Goal: Information Seeking & Learning: Check status

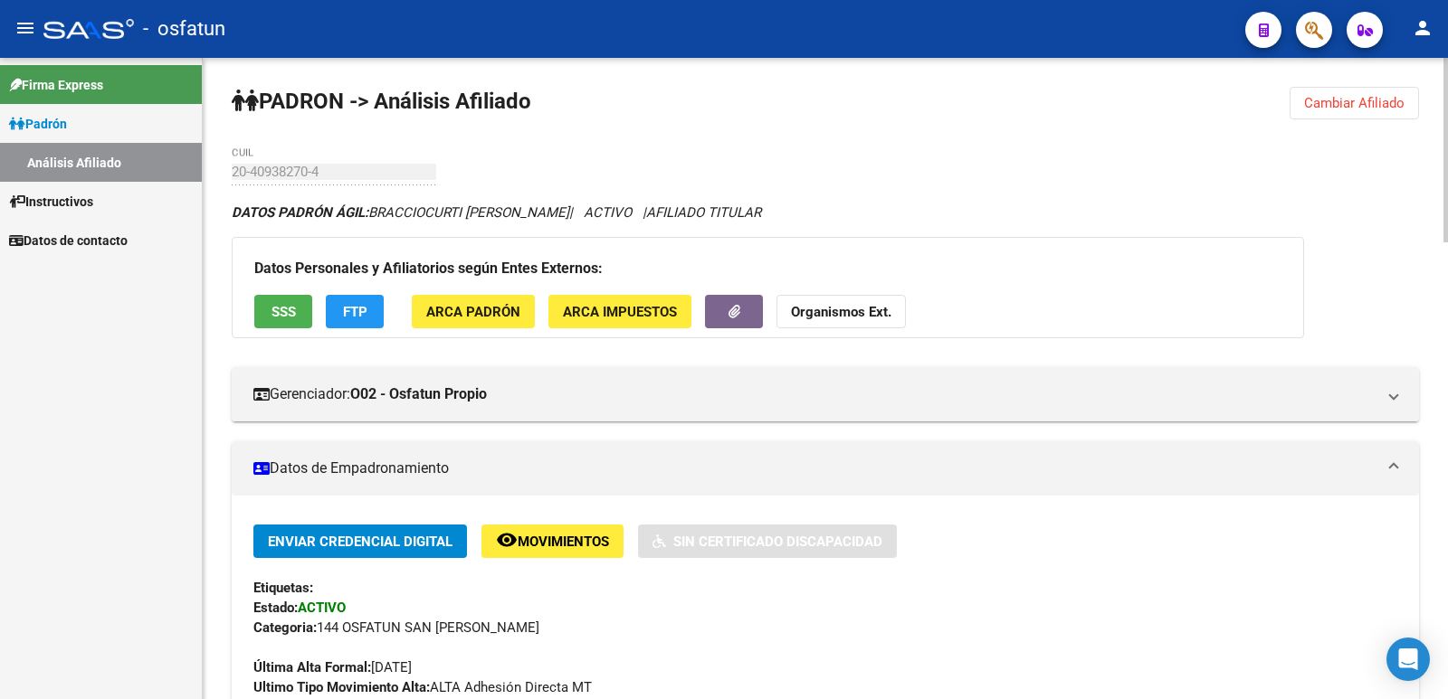
click at [1340, 92] on button "Cambiar Afiliado" at bounding box center [1353, 103] width 129 height 33
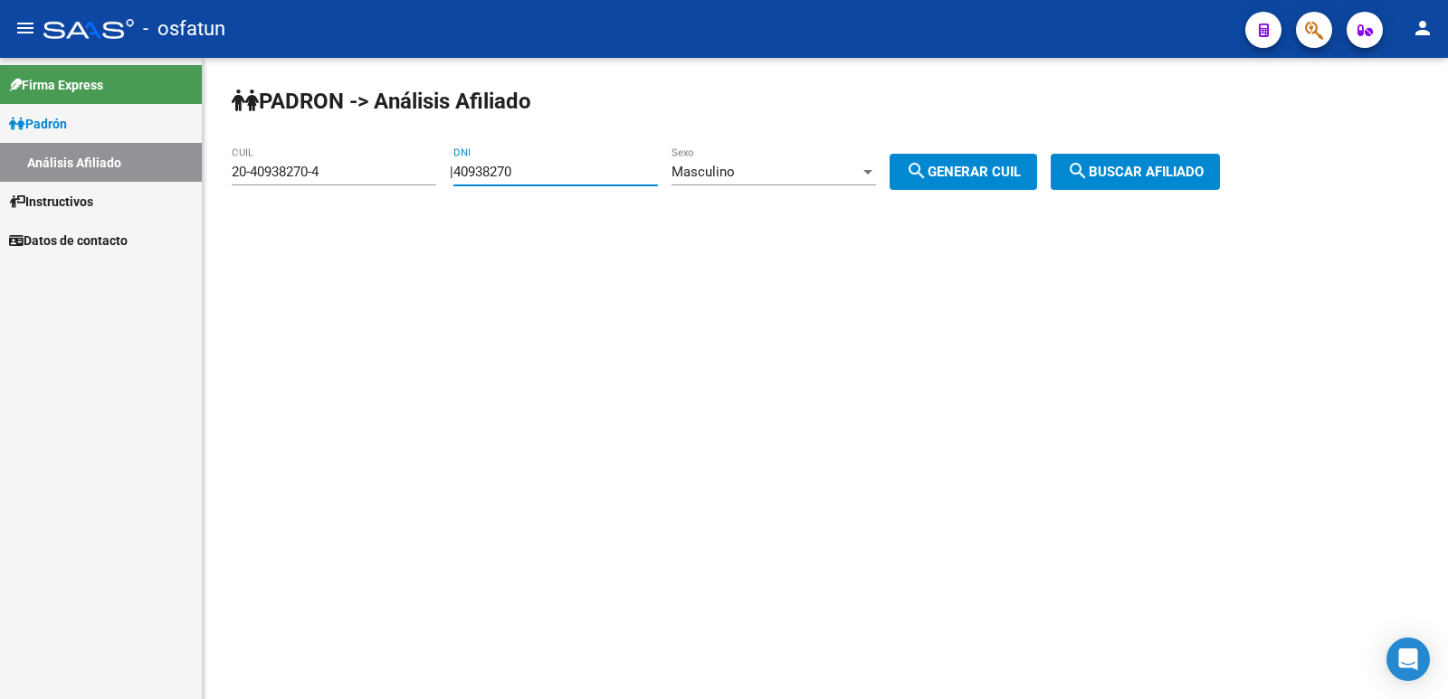
drag, startPoint x: 612, startPoint y: 170, endPoint x: 340, endPoint y: 179, distance: 271.6
click at [340, 179] on app-analisis-afiliado "[PERSON_NAME] -> Análisis Afiliado 20-40938270-4 CUIL | 40938270 DNI Masculino …" at bounding box center [733, 172] width 1002 height 16
paste input "2220778"
type input "42220778"
click at [775, 162] on div "Masculino Sexo" at bounding box center [773, 166] width 205 height 39
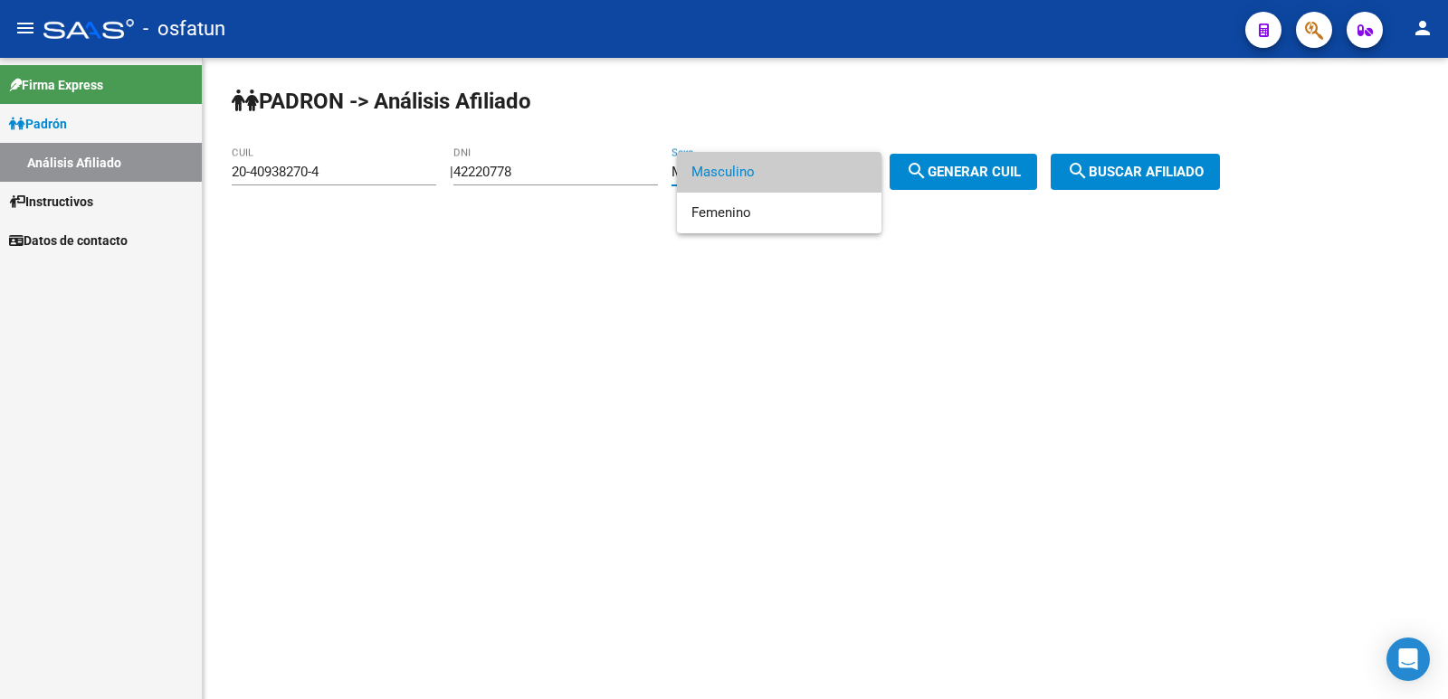
click at [748, 166] on span "Masculino" at bounding box center [779, 172] width 176 height 41
click at [730, 176] on span "Masculino" at bounding box center [702, 172] width 63 height 16
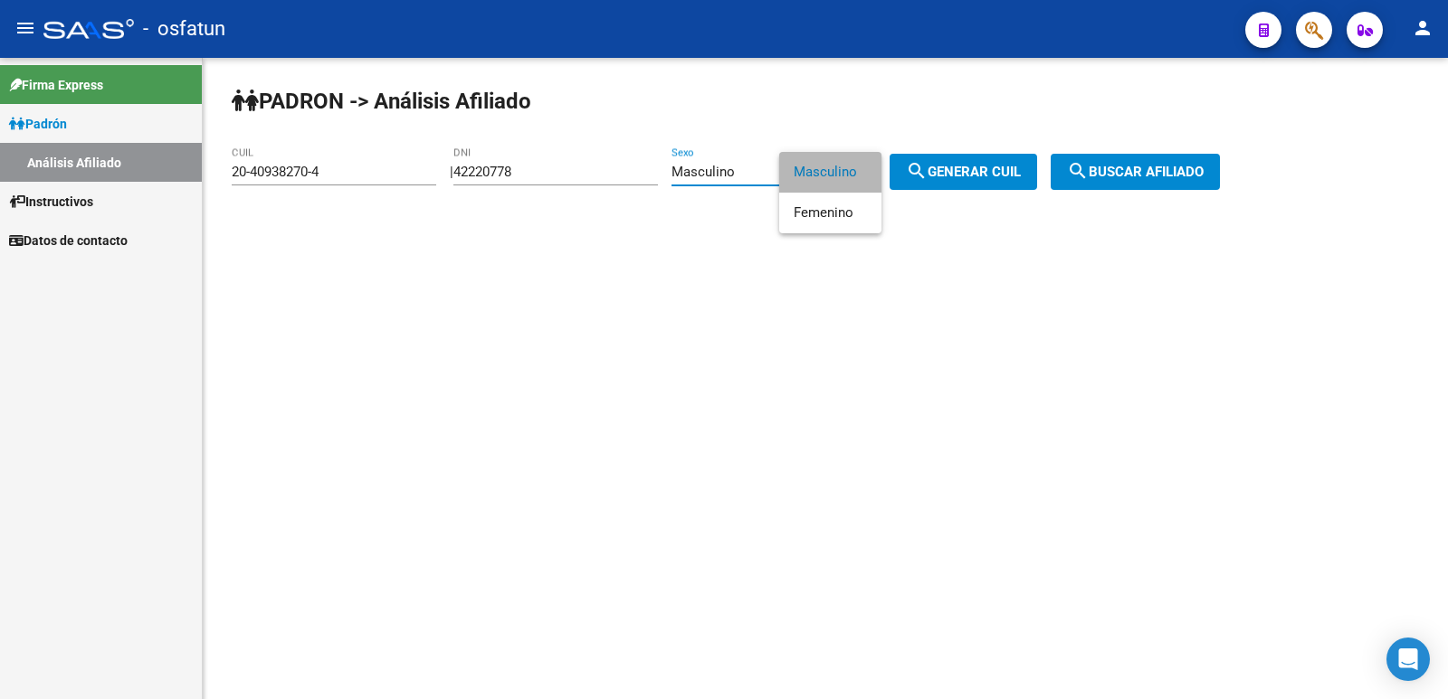
click at [730, 176] on div at bounding box center [728, 192] width 102 height 81
click at [764, 168] on div at bounding box center [728, 192] width 102 height 81
click at [728, 175] on div at bounding box center [728, 192] width 102 height 81
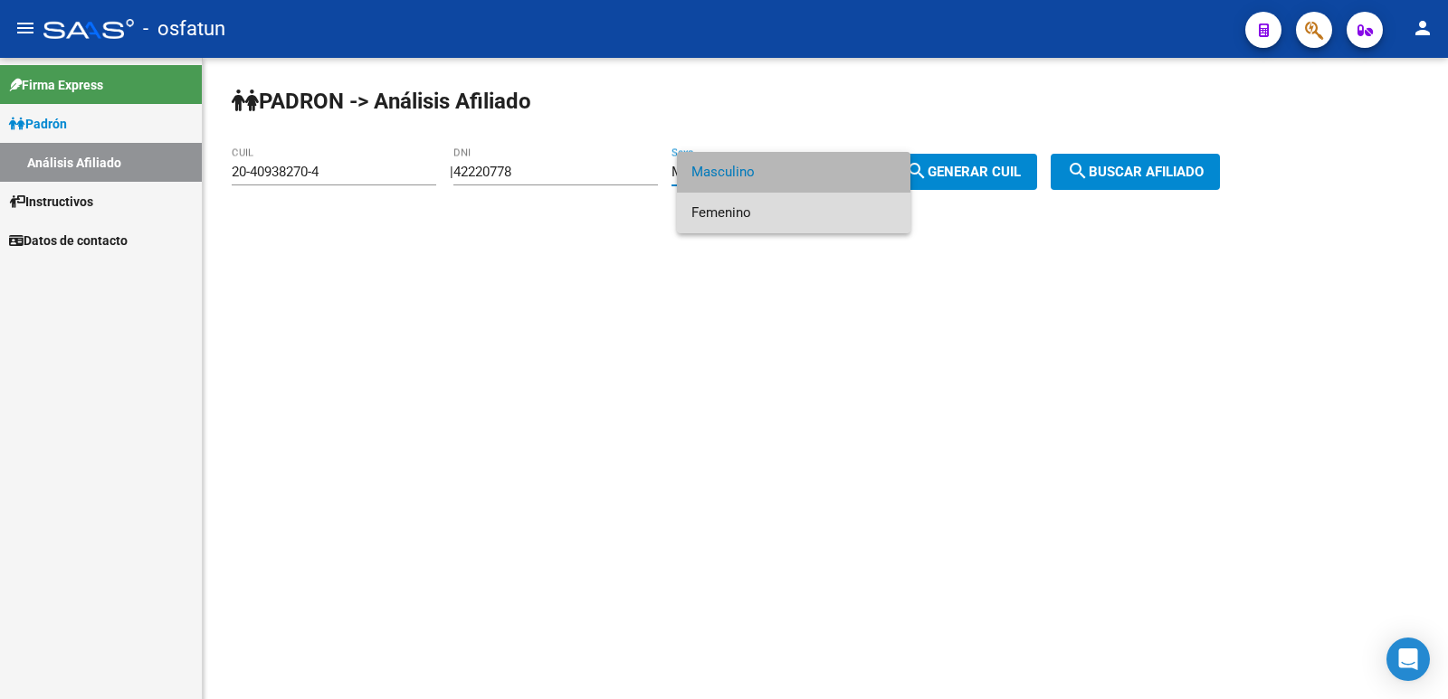
click at [755, 200] on span "Femenino" at bounding box center [793, 213] width 205 height 41
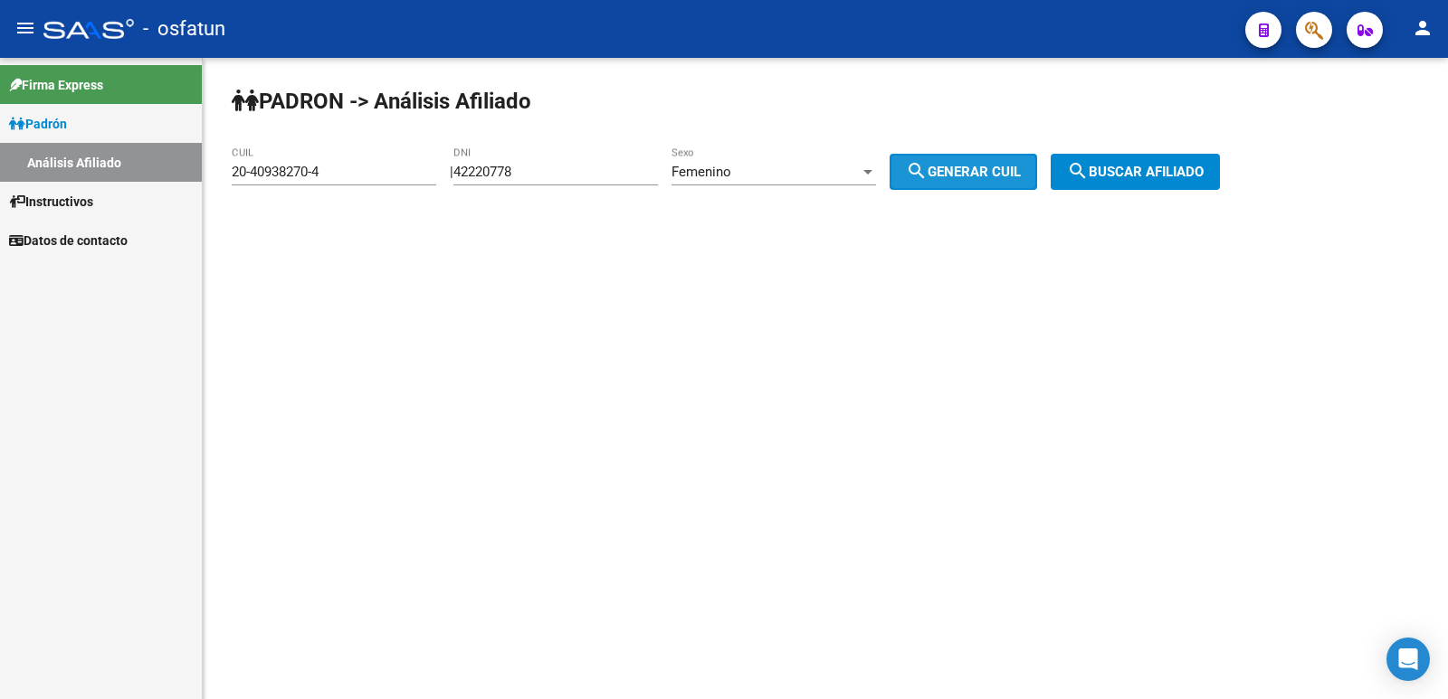
click at [960, 157] on button "search Generar CUIL" at bounding box center [963, 172] width 147 height 36
type input "27-42220778-9"
click at [1169, 176] on span "search Buscar afiliado" at bounding box center [1135, 172] width 137 height 16
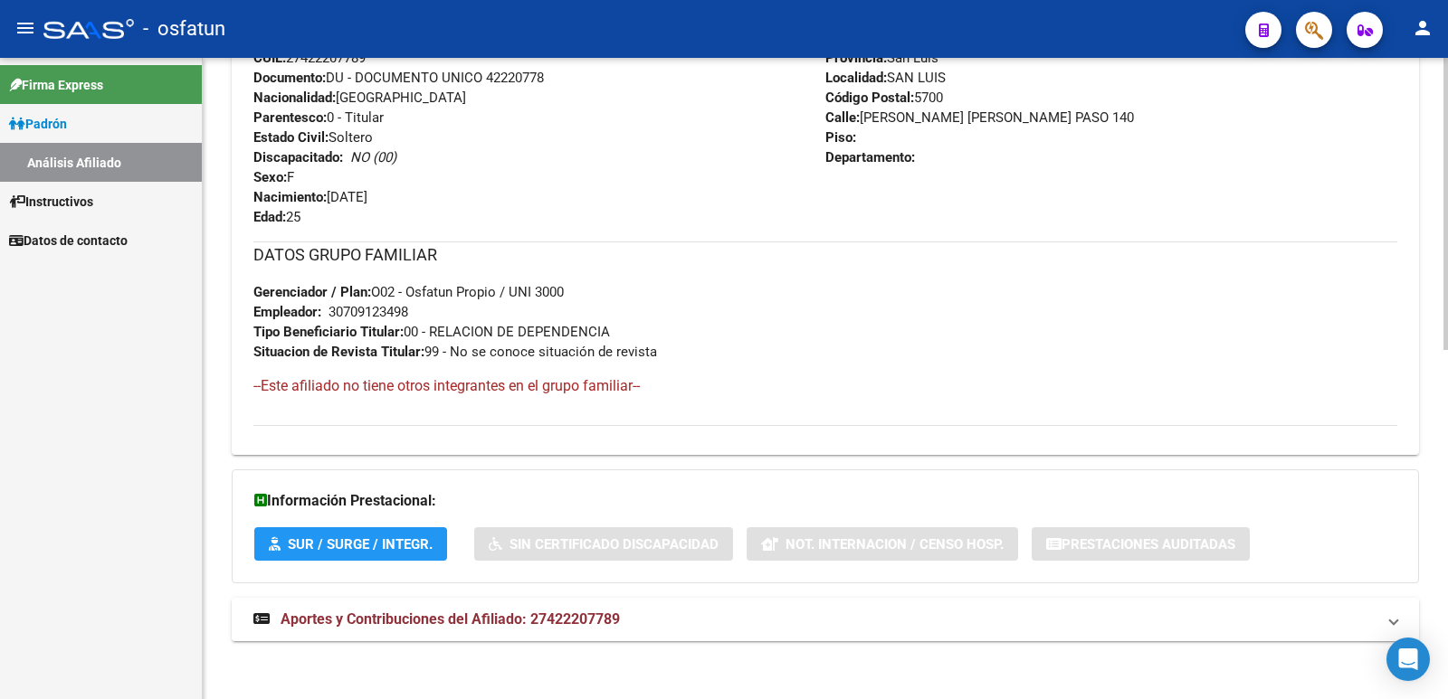
scroll to position [765, 0]
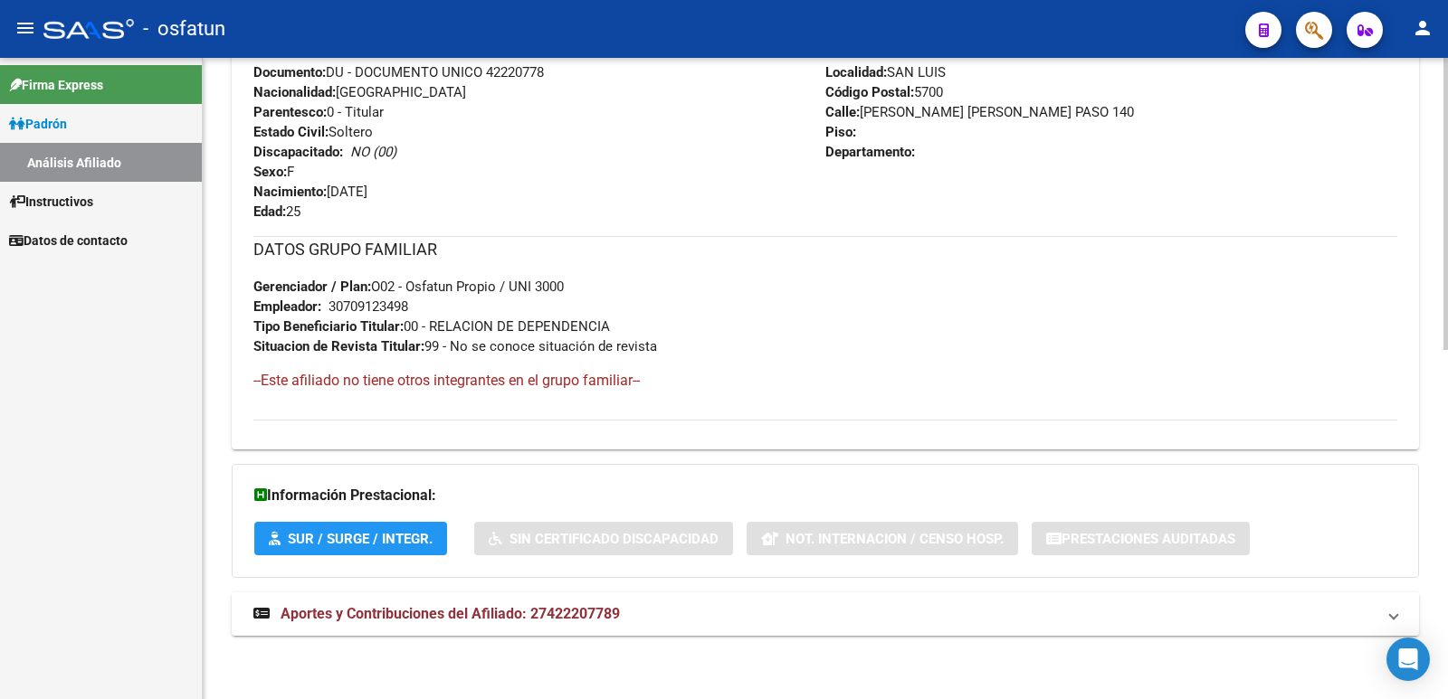
click at [553, 615] on span "Aportes y Contribuciones del Afiliado: 27422207789" at bounding box center [450, 613] width 339 height 17
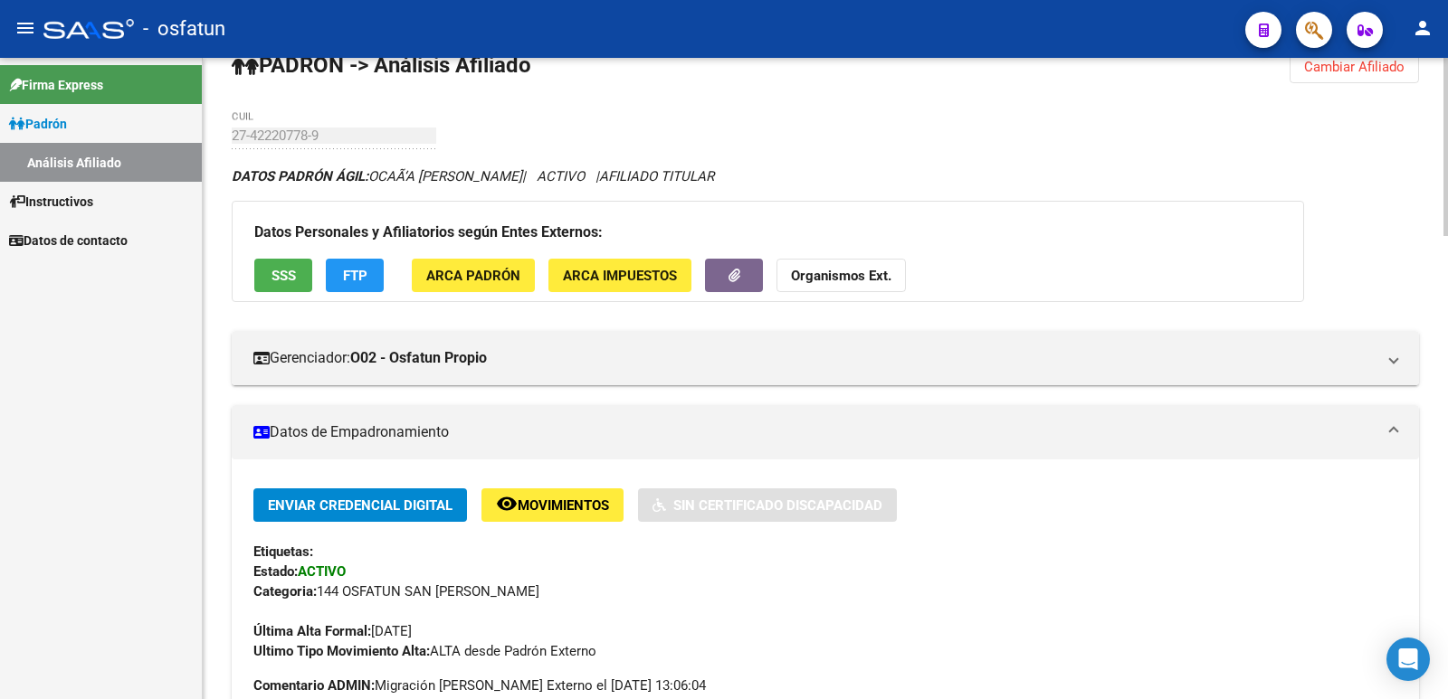
scroll to position [0, 0]
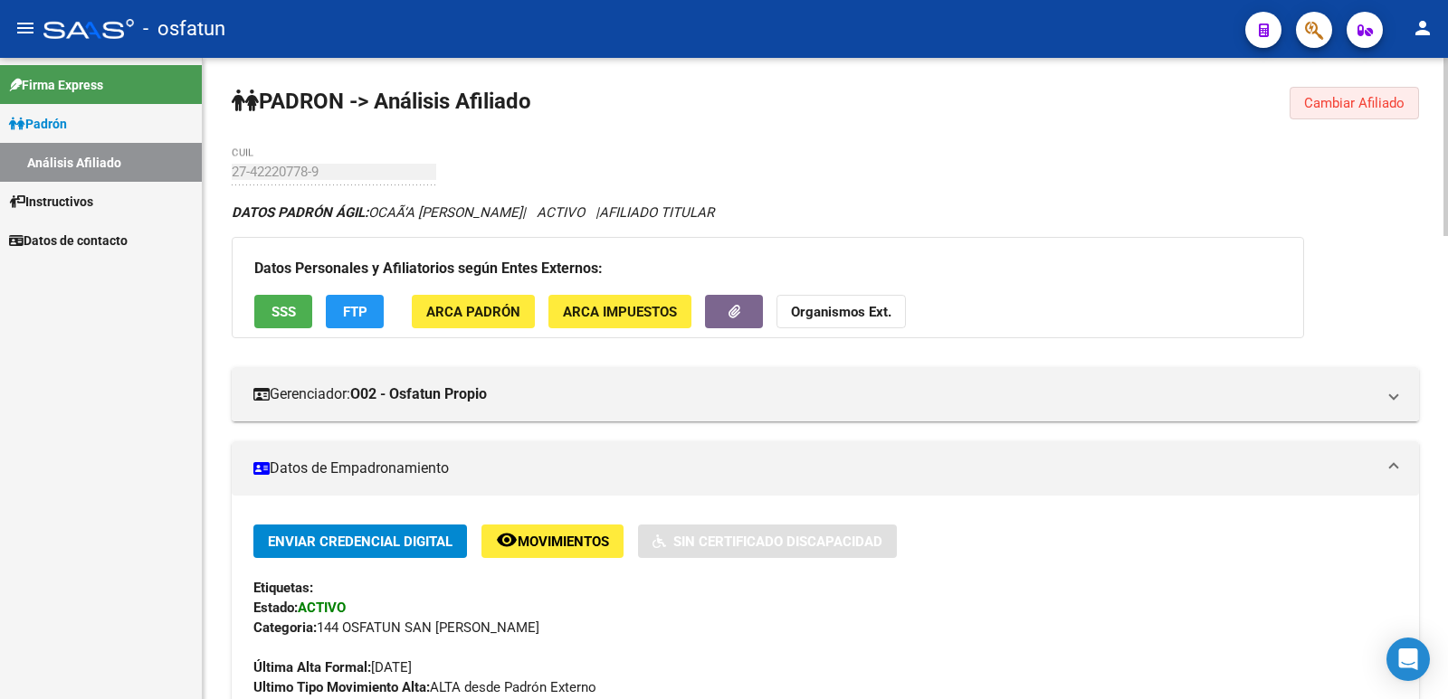
drag, startPoint x: 1312, startPoint y: 117, endPoint x: 1306, endPoint y: 106, distance: 12.6
click at [1312, 113] on button "Cambiar Afiliado" at bounding box center [1353, 103] width 129 height 33
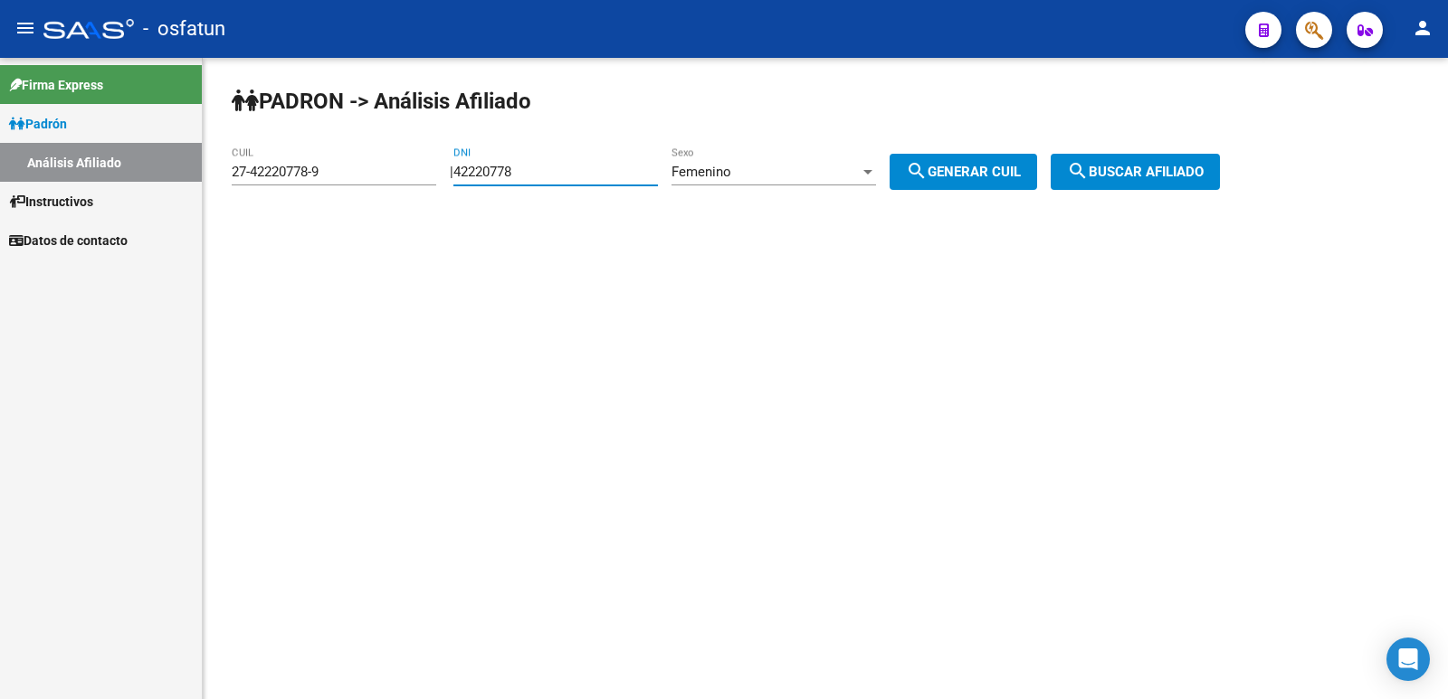
drag, startPoint x: 585, startPoint y: 170, endPoint x: 559, endPoint y: 167, distance: 26.5
click at [337, 167] on app-analisis-afiliado "[PERSON_NAME] -> Análisis Afiliado 27-42220778-9 CUIL | 42220778 DNI Femenino S…" at bounding box center [733, 172] width 1002 height 16
paste input "32577225"
type input "32577225"
drag, startPoint x: 956, startPoint y: 153, endPoint x: 1020, endPoint y: 174, distance: 67.5
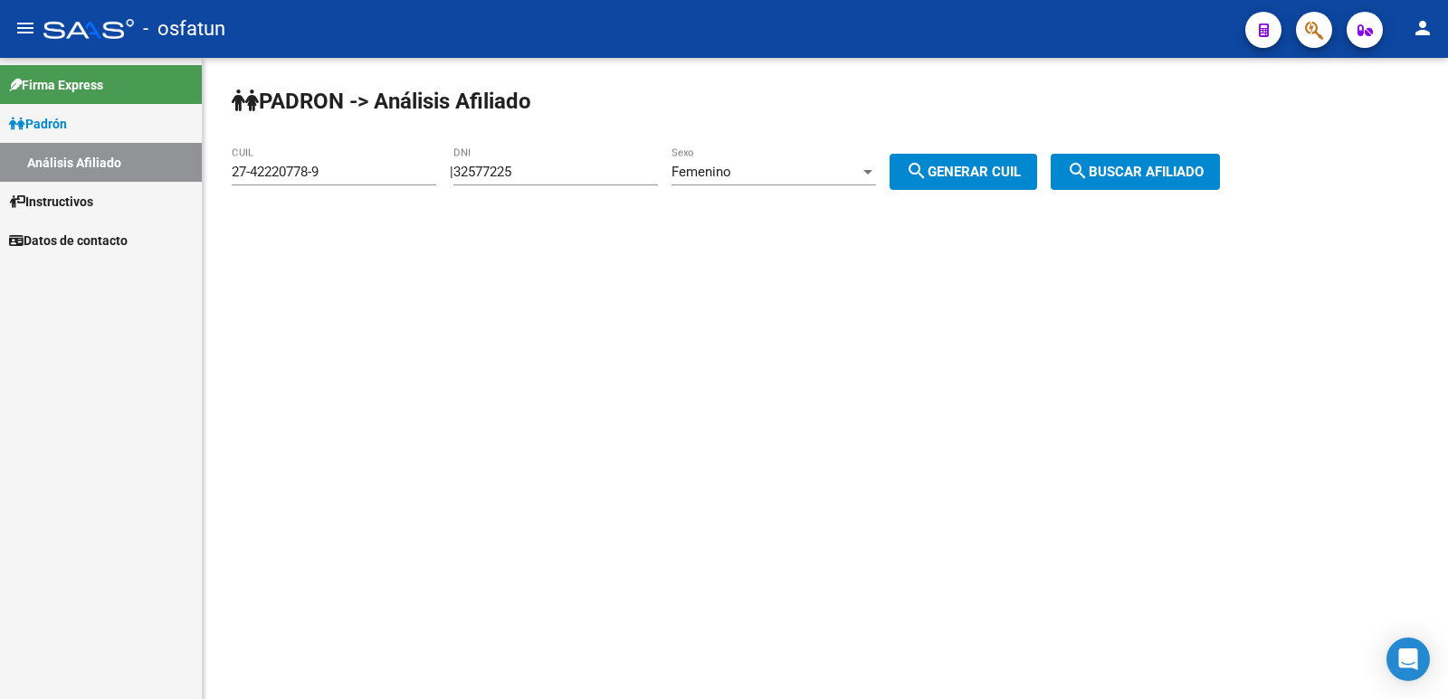
click at [956, 153] on div "[PERSON_NAME] -> Análisis Afiliado 27-42220778-9 CUIL | 32577225 DNI Femenino S…" at bounding box center [825, 153] width 1245 height 190
drag, startPoint x: 1020, startPoint y: 174, endPoint x: 1109, endPoint y: 176, distance: 89.6
click at [1021, 175] on span "search Generar CUIL" at bounding box center [963, 172] width 115 height 16
click at [1118, 175] on span "search Buscar afiliado" at bounding box center [1135, 172] width 137 height 16
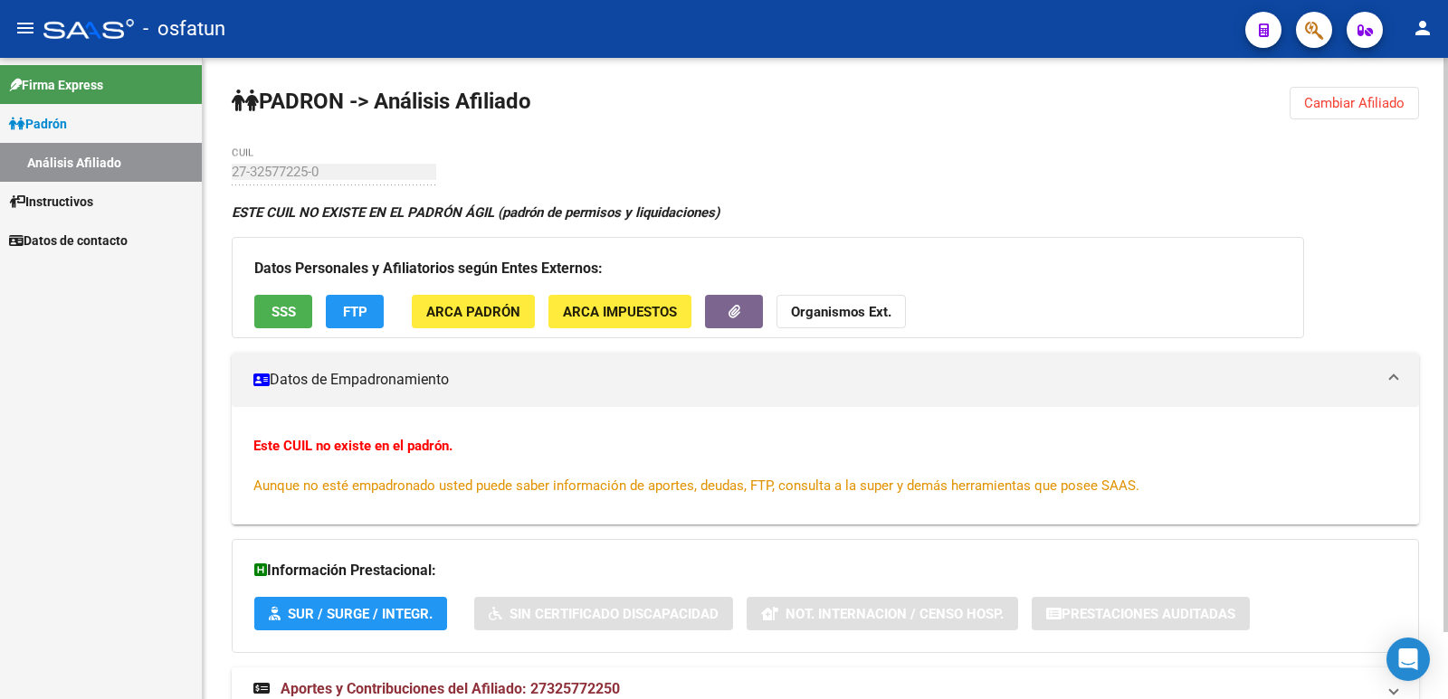
drag, startPoint x: 1329, startPoint y: 117, endPoint x: 1315, endPoint y: 112, distance: 15.2
click at [1329, 115] on button "Cambiar Afiliado" at bounding box center [1353, 103] width 129 height 33
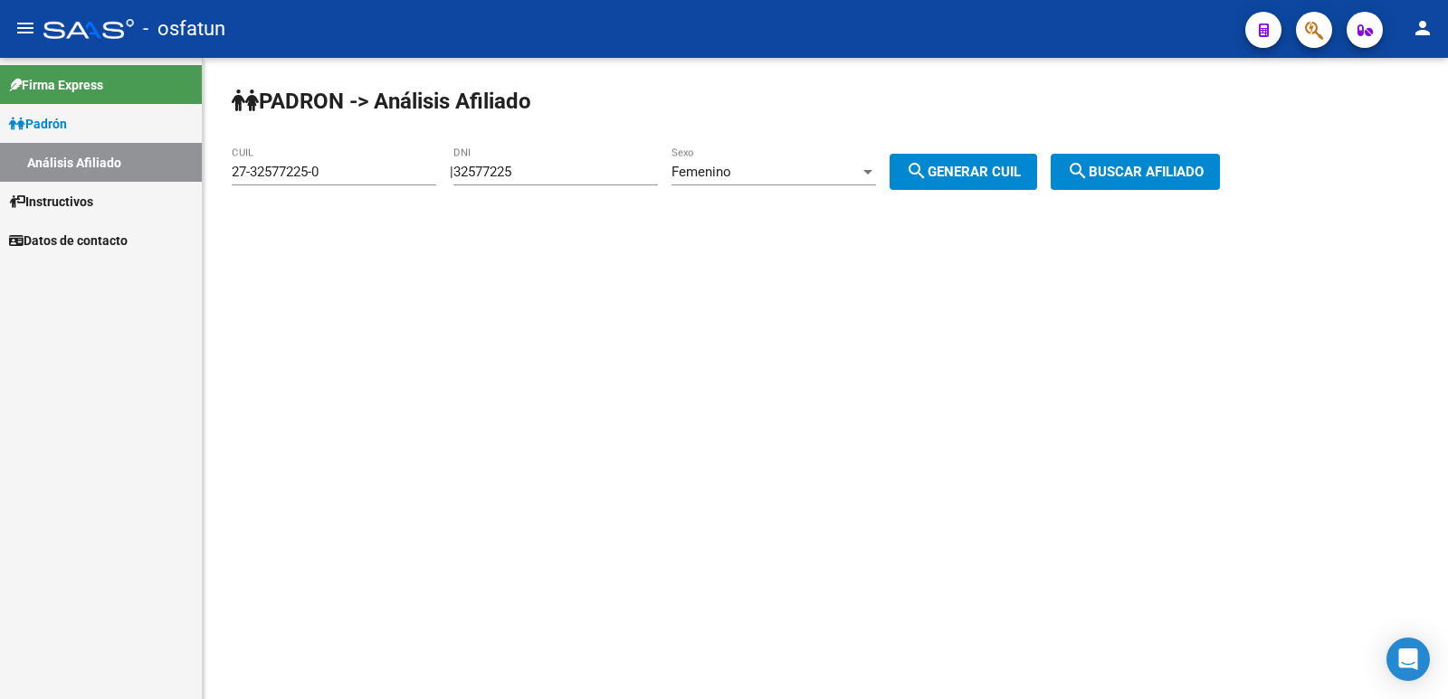
click at [802, 167] on div "Femenino" at bounding box center [765, 172] width 188 height 16
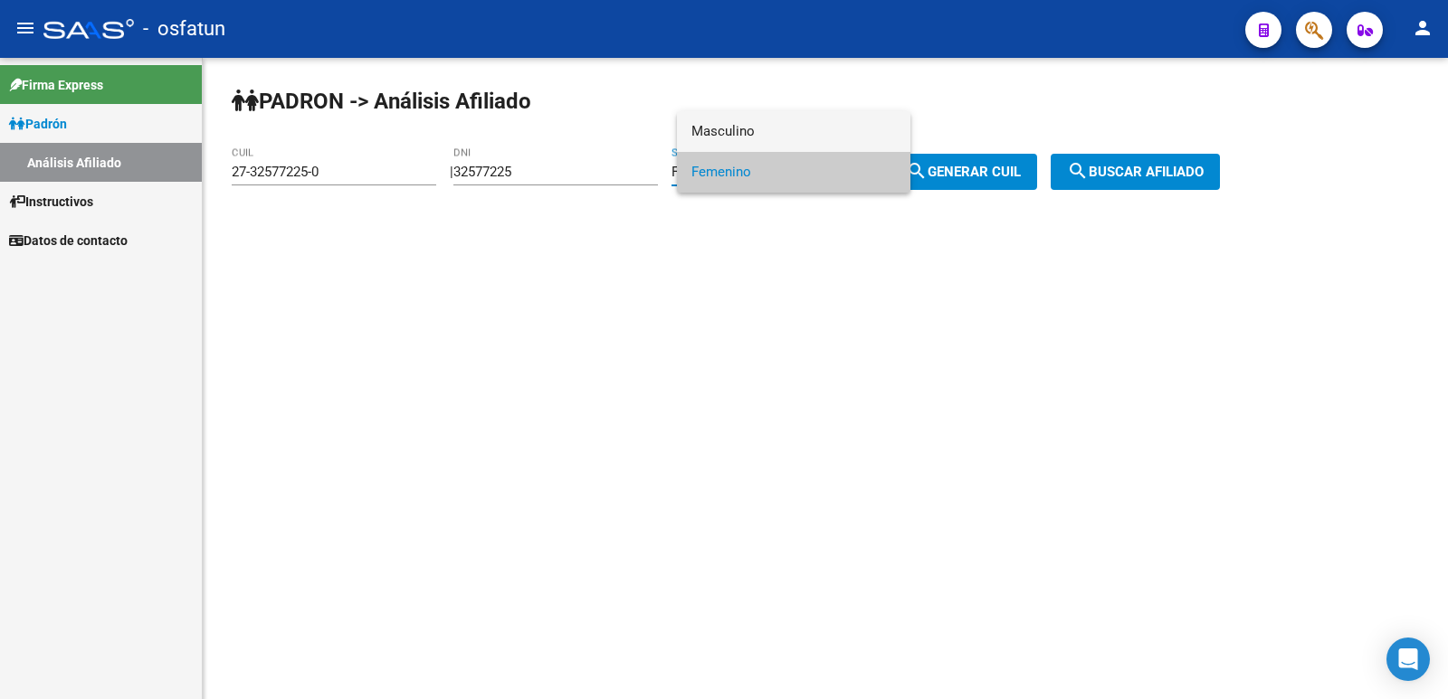
click at [747, 123] on span "Masculino" at bounding box center [793, 131] width 205 height 41
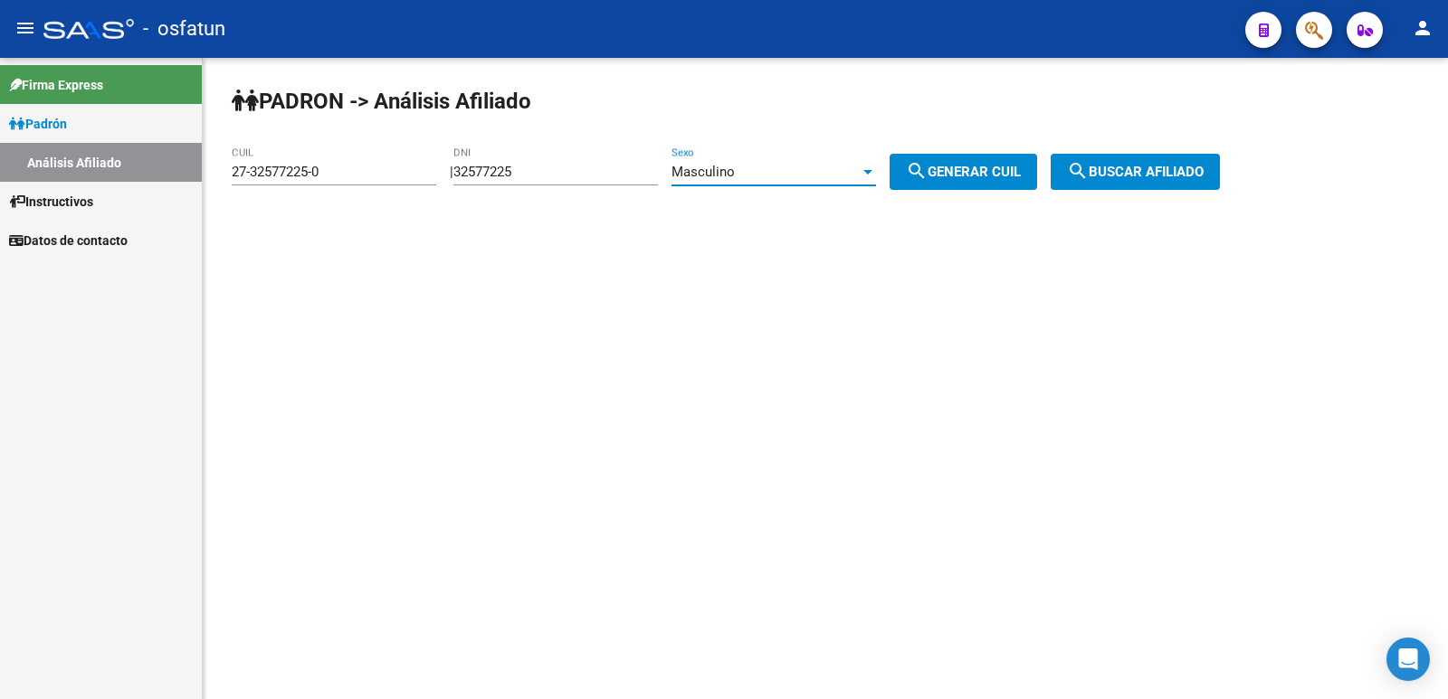
click at [966, 165] on span "search Generar CUIL" at bounding box center [963, 172] width 115 height 16
type input "20-32577225-6"
click at [1159, 179] on span "search Buscar afiliado" at bounding box center [1135, 172] width 137 height 16
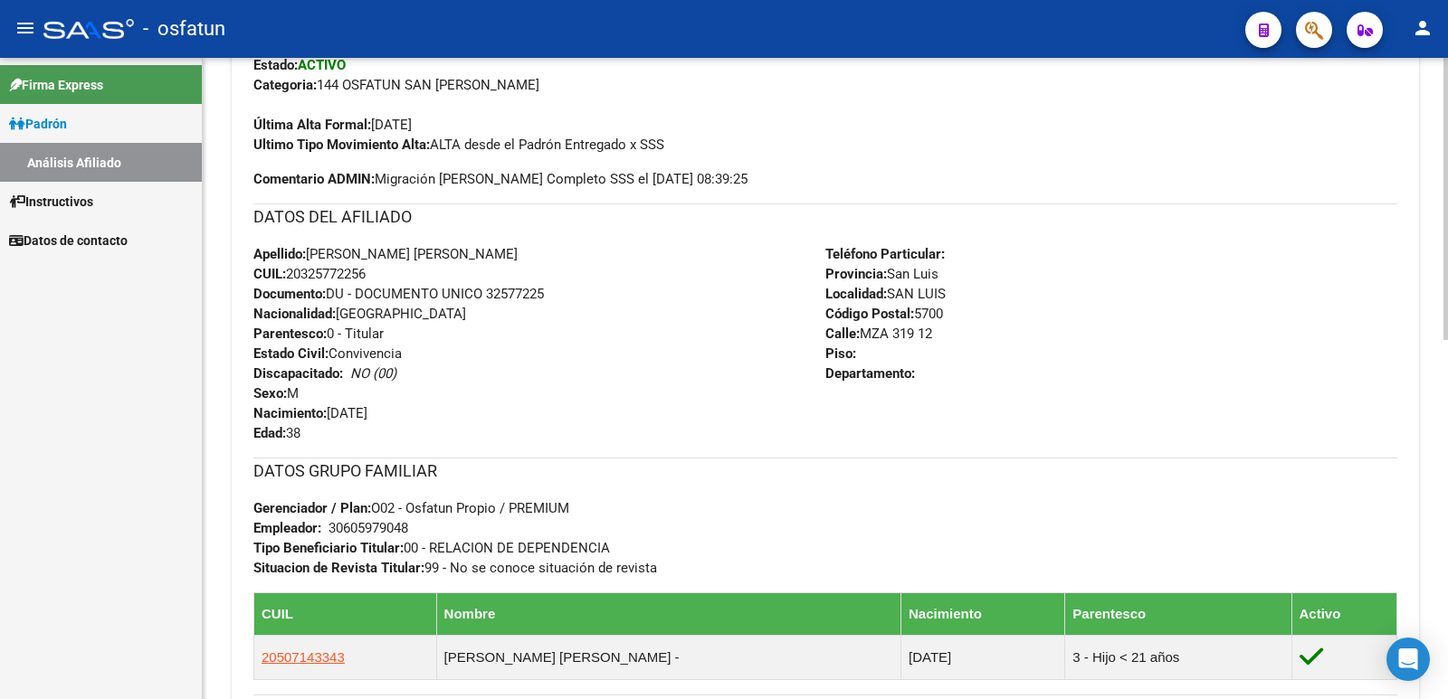
scroll to position [818, 0]
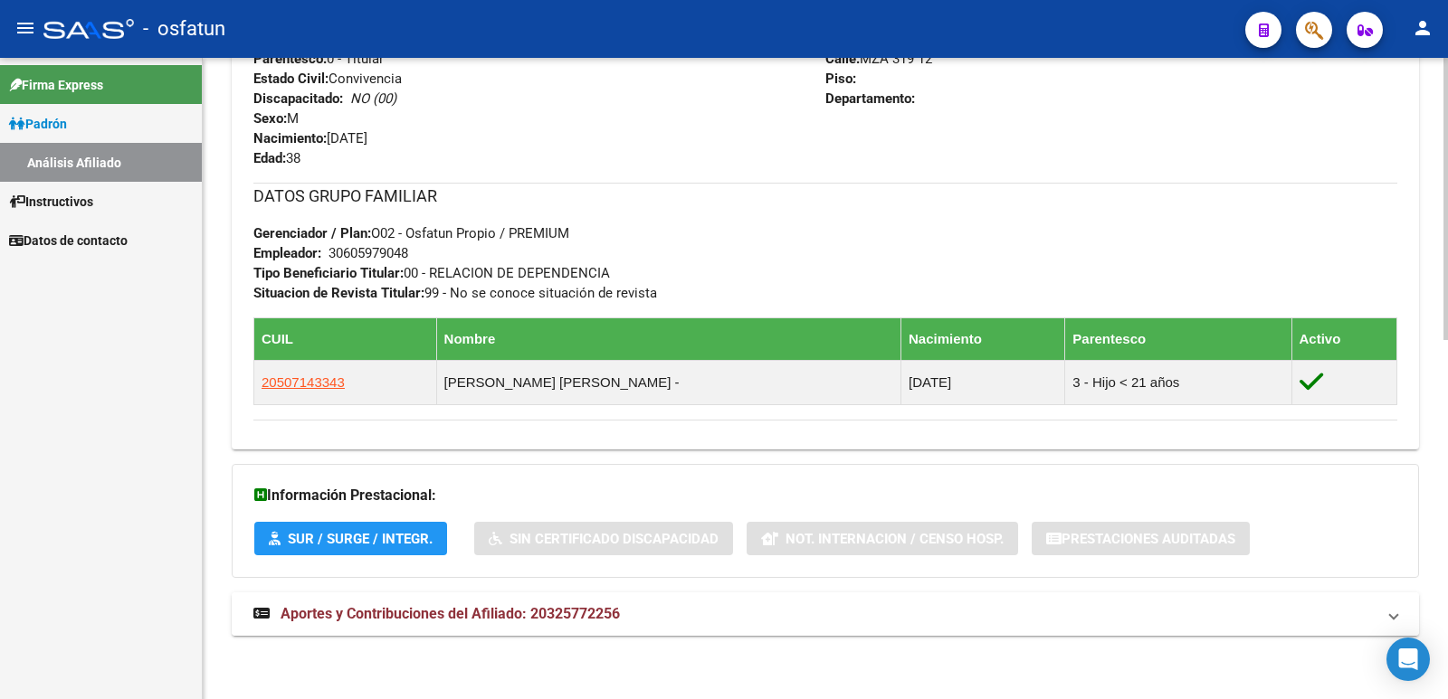
click at [686, 601] on mat-expansion-panel-header "Aportes y Contribuciones del Afiliado: 20325772256" at bounding box center [825, 614] width 1187 height 43
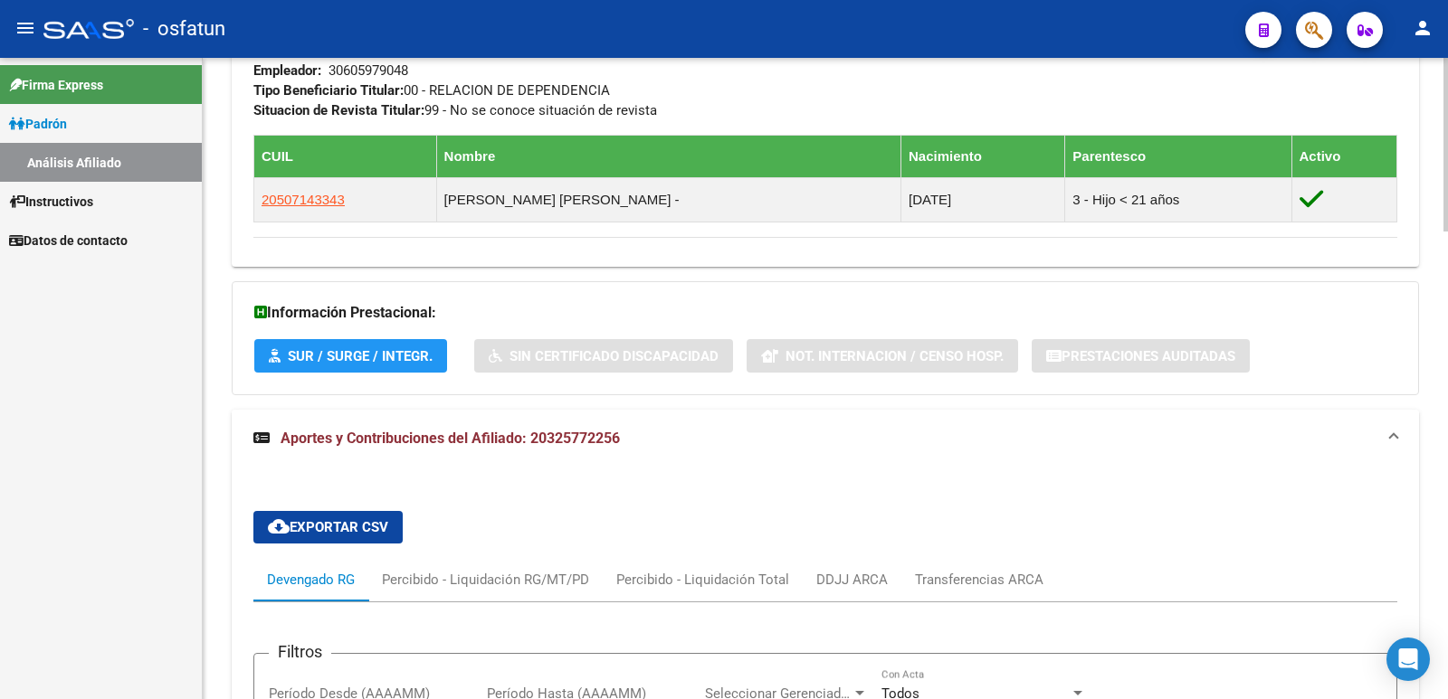
scroll to position [0, 0]
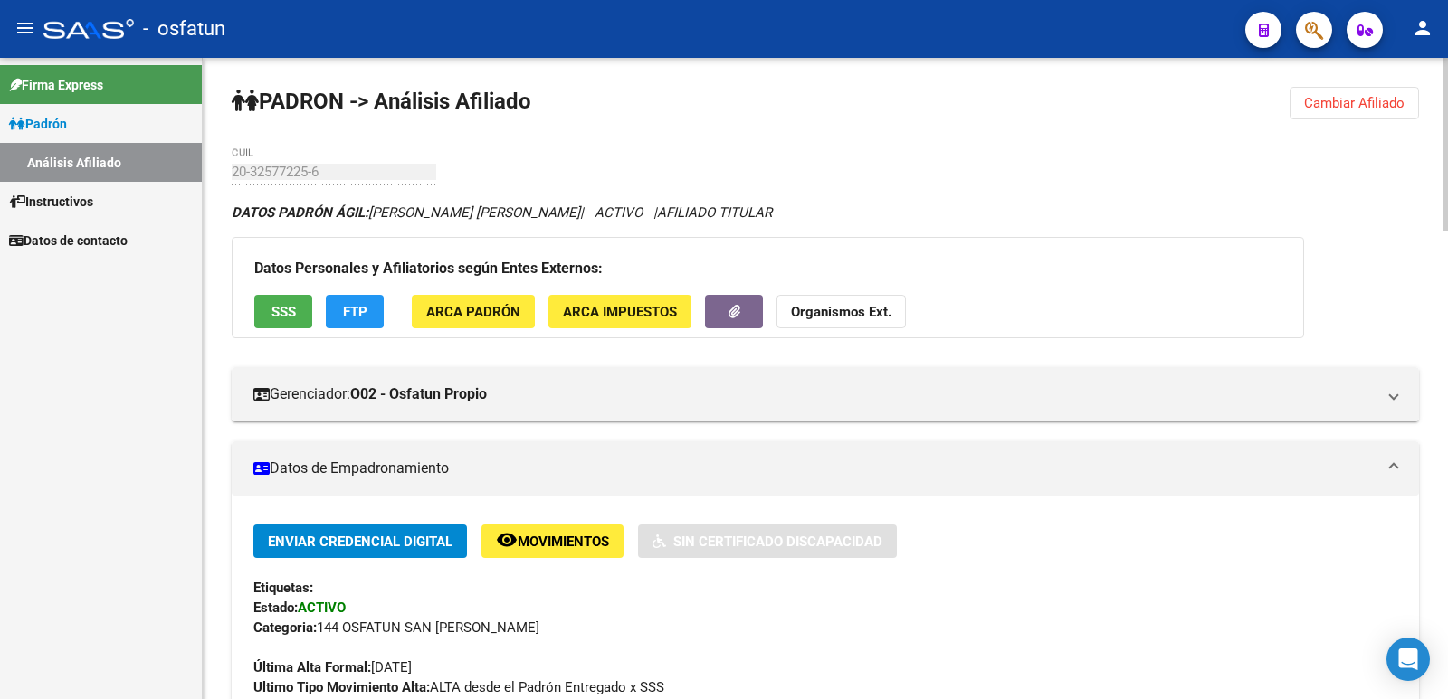
click at [1372, 107] on span "Cambiar Afiliado" at bounding box center [1354, 103] width 100 height 16
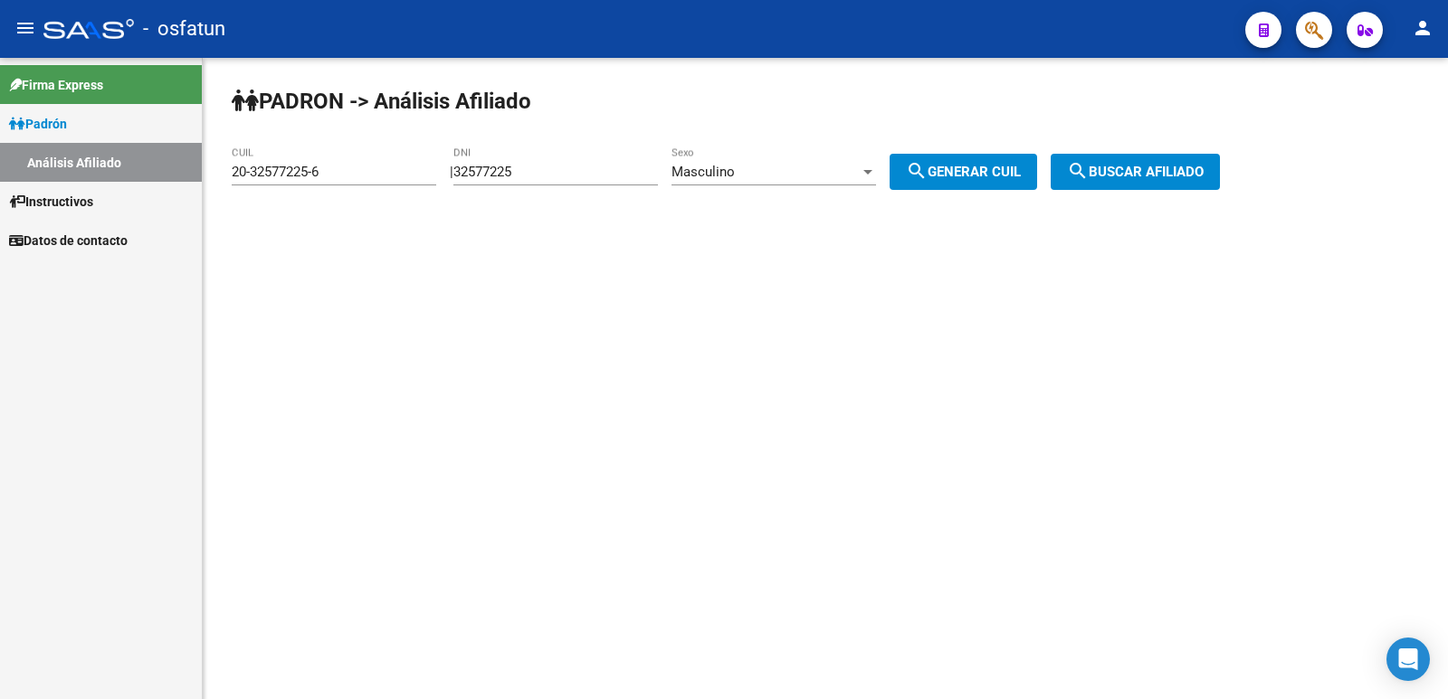
drag, startPoint x: 560, startPoint y: 162, endPoint x: 535, endPoint y: 180, distance: 31.1
click at [470, 180] on div "[PERSON_NAME] -> Análisis Afiliado 20-32577225-6 CUIL | 32577225 DNI Masculino …" at bounding box center [825, 153] width 1245 height 190
drag, startPoint x: 607, startPoint y: 180, endPoint x: 573, endPoint y: 173, distance: 35.1
click at [574, 173] on div "32577225 DNI" at bounding box center [555, 166] width 205 height 39
drag, startPoint x: 573, startPoint y: 172, endPoint x: 307, endPoint y: 208, distance: 268.5
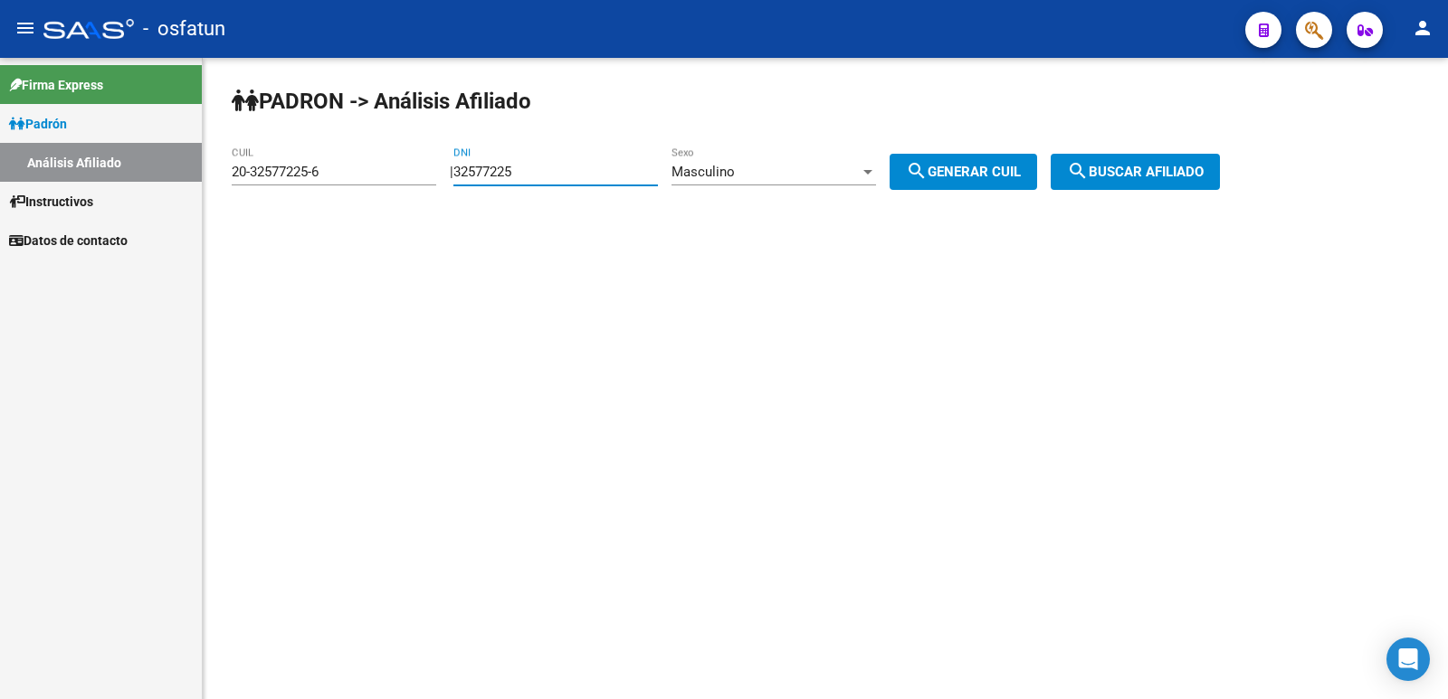
click at [307, 208] on div "[PERSON_NAME] -> Análisis Afiliado 20-32577225-6 CUIL | 32577225 DNI Masculino …" at bounding box center [825, 153] width 1245 height 190
paste input "3757494"
type input "33757494"
drag, startPoint x: 975, startPoint y: 166, endPoint x: 1120, endPoint y: 169, distance: 145.7
click at [975, 166] on span "search Generar CUIL" at bounding box center [963, 172] width 115 height 16
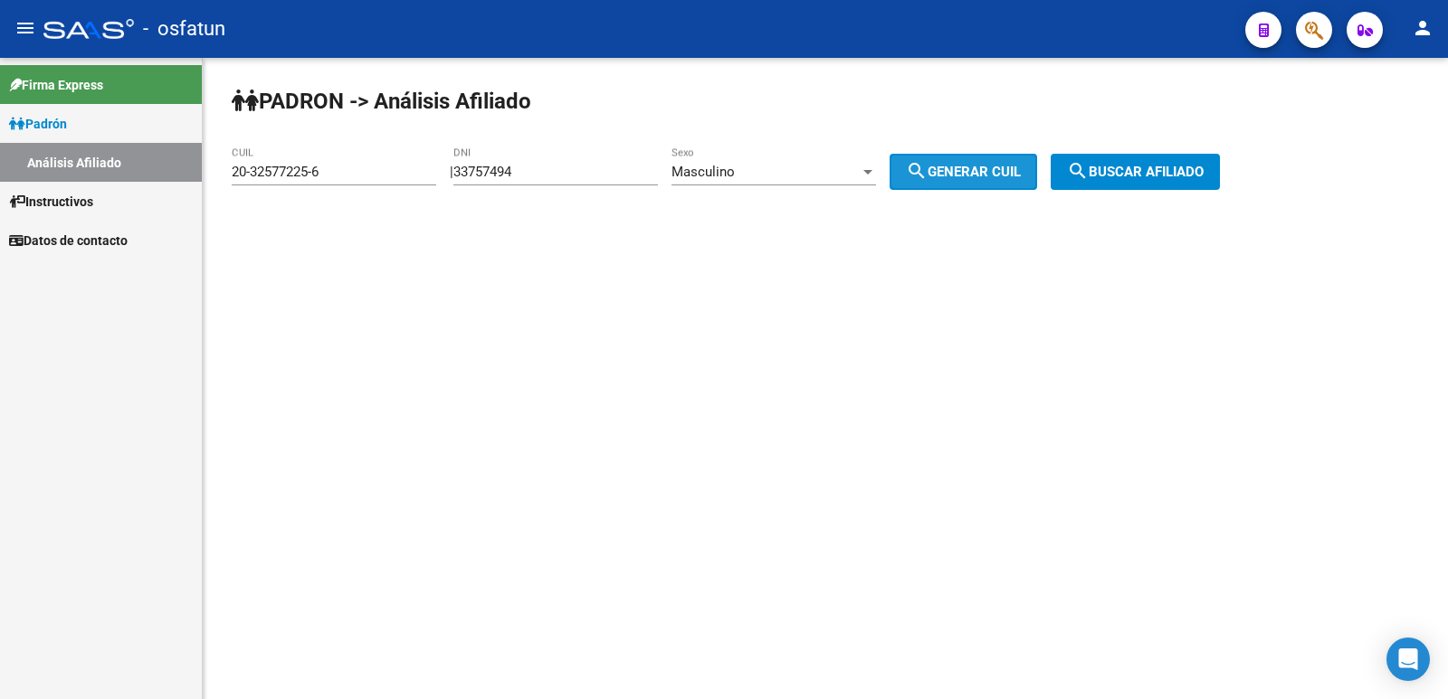
type input "20-33757494-8"
click at [1149, 163] on button "search Buscar afiliado" at bounding box center [1135, 172] width 169 height 36
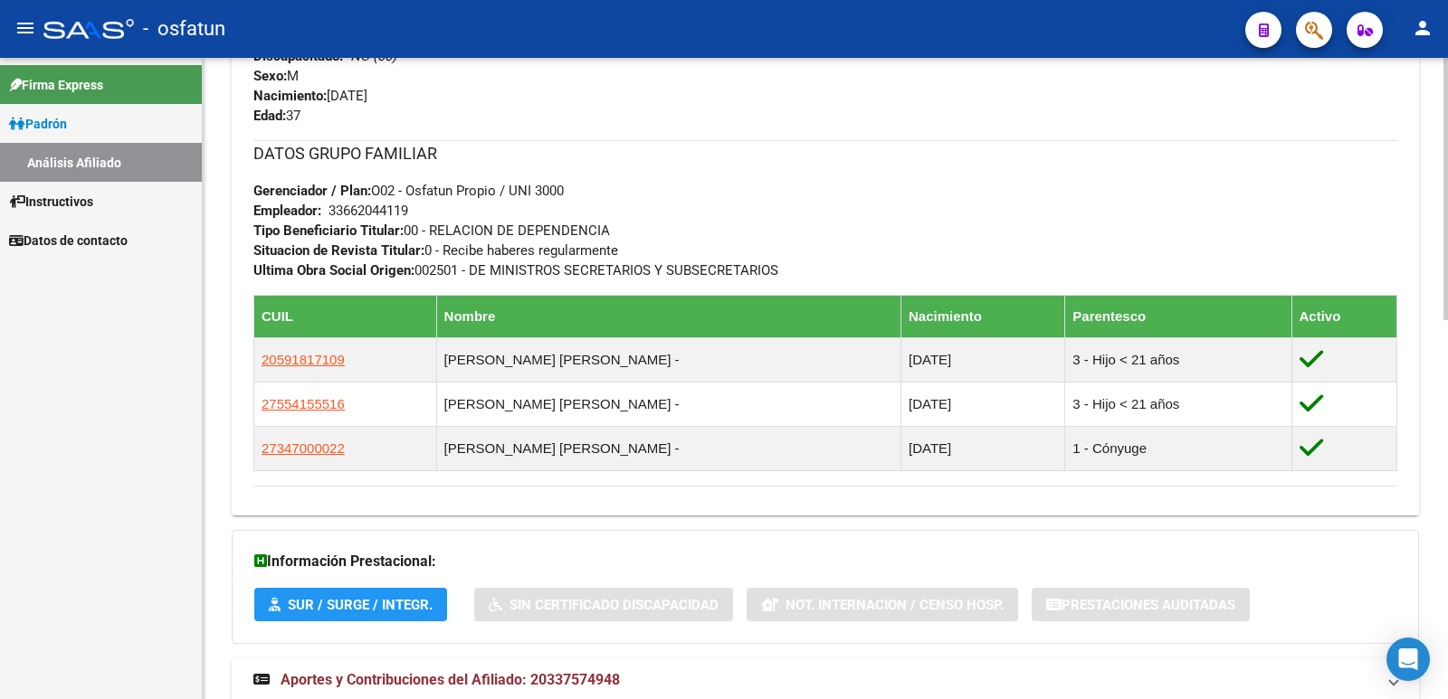
scroll to position [927, 0]
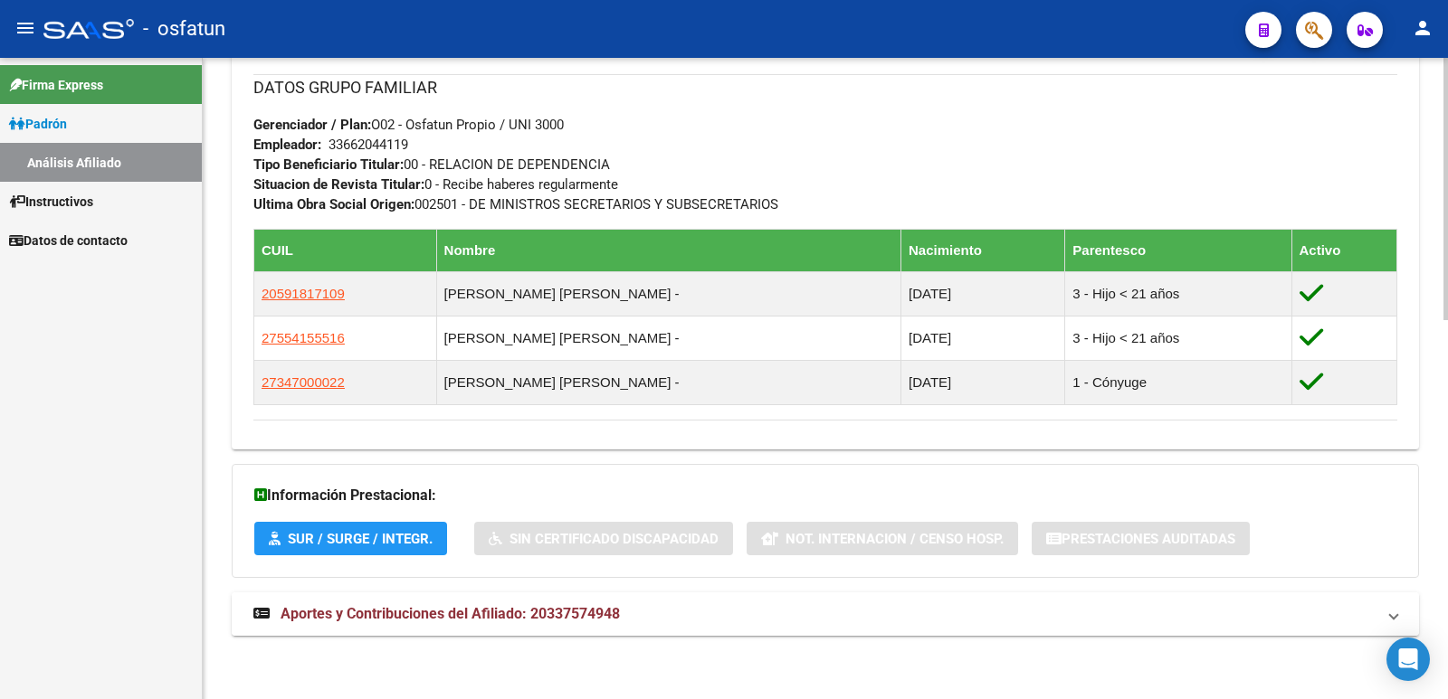
click at [485, 609] on span "Aportes y Contribuciones del Afiliado: 20337574948" at bounding box center [450, 613] width 339 height 17
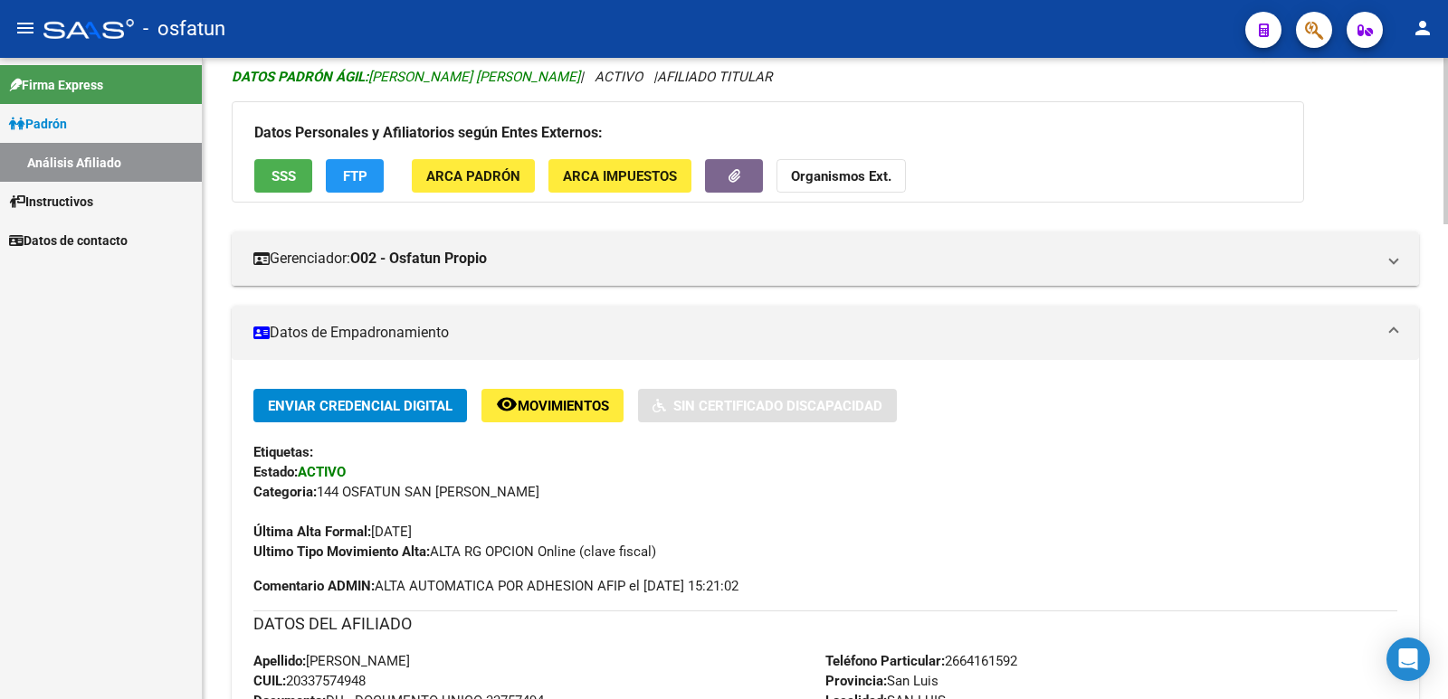
scroll to position [0, 0]
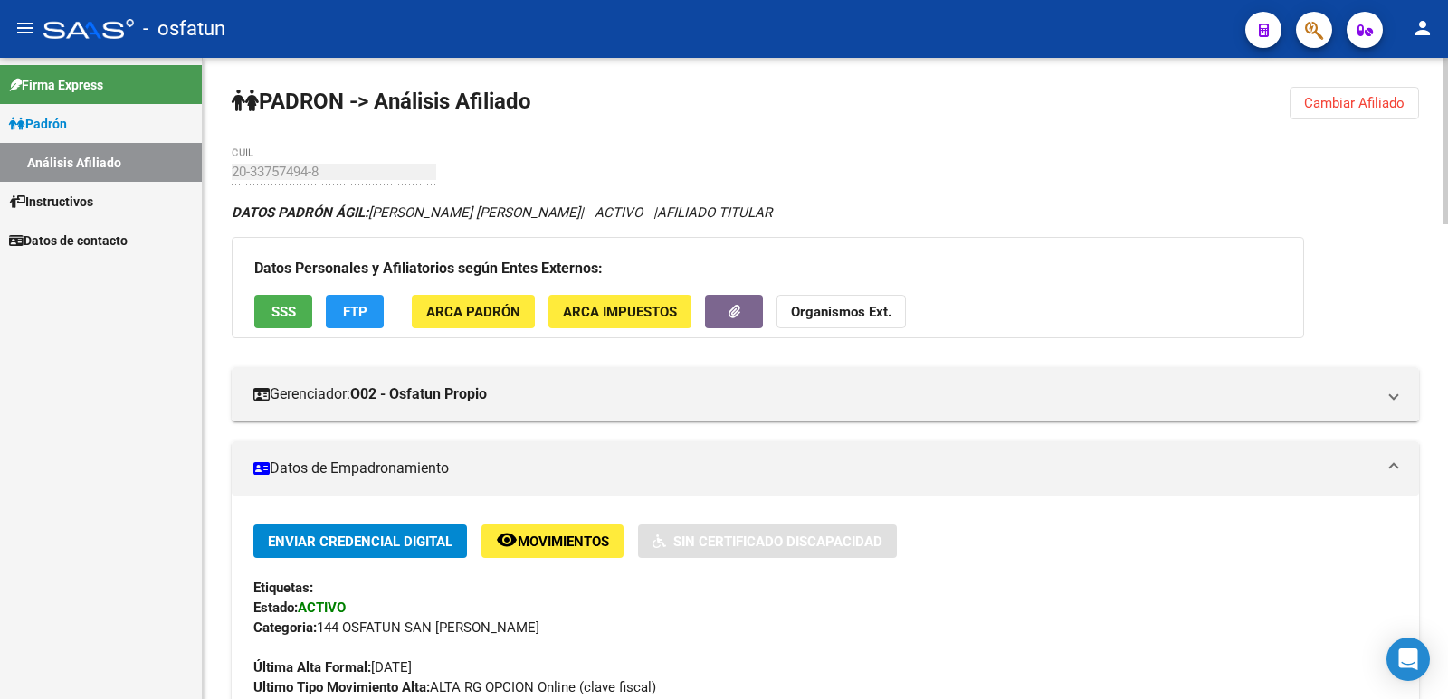
drag, startPoint x: 1361, startPoint y: 100, endPoint x: 1223, endPoint y: 127, distance: 140.2
click at [1360, 100] on span "Cambiar Afiliado" at bounding box center [1354, 103] width 100 height 16
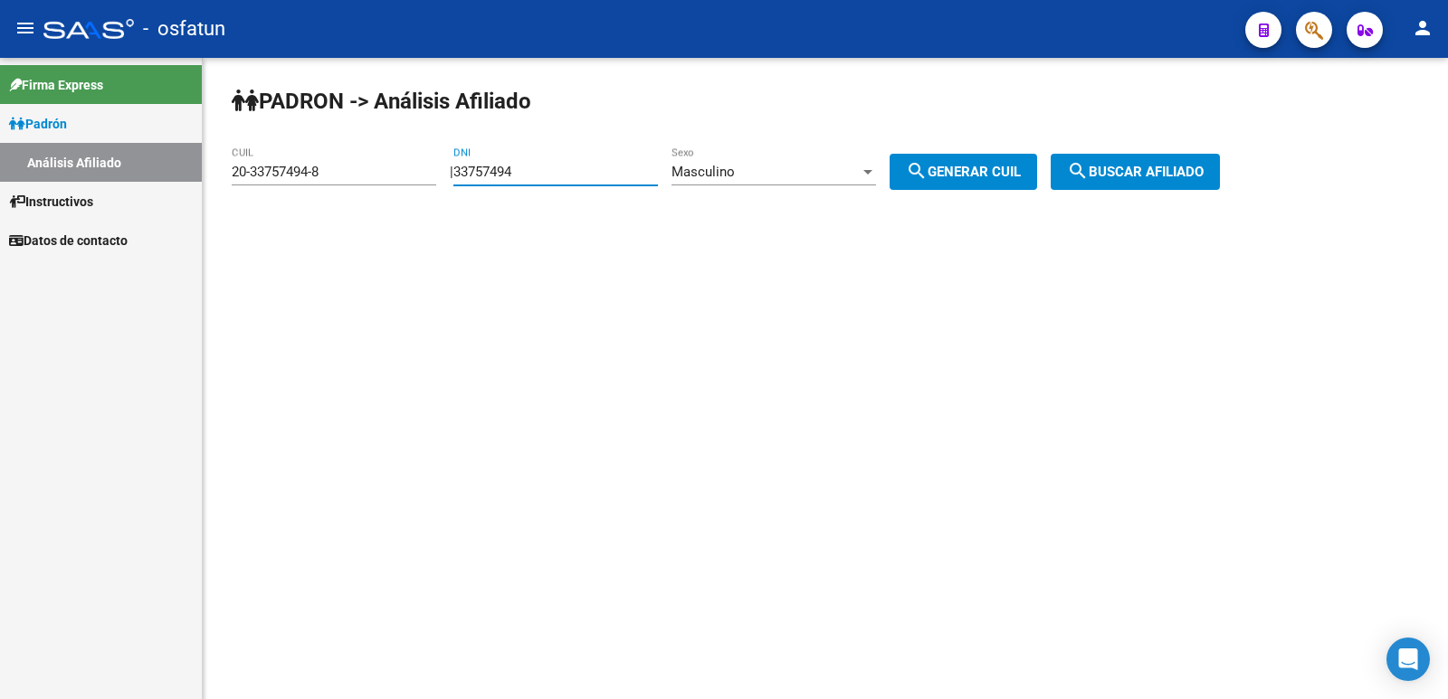
drag, startPoint x: 564, startPoint y: 174, endPoint x: 398, endPoint y: 202, distance: 168.0
click at [400, 180] on app-analisis-afiliado "[PERSON_NAME] -> Análisis Afiliado 20-33757494-8 CUIL | 33757494 DNI Masculino …" at bounding box center [733, 172] width 1002 height 16
paste input "21807872"
type input "21807872"
click at [762, 167] on div "Masculino" at bounding box center [765, 172] width 188 height 16
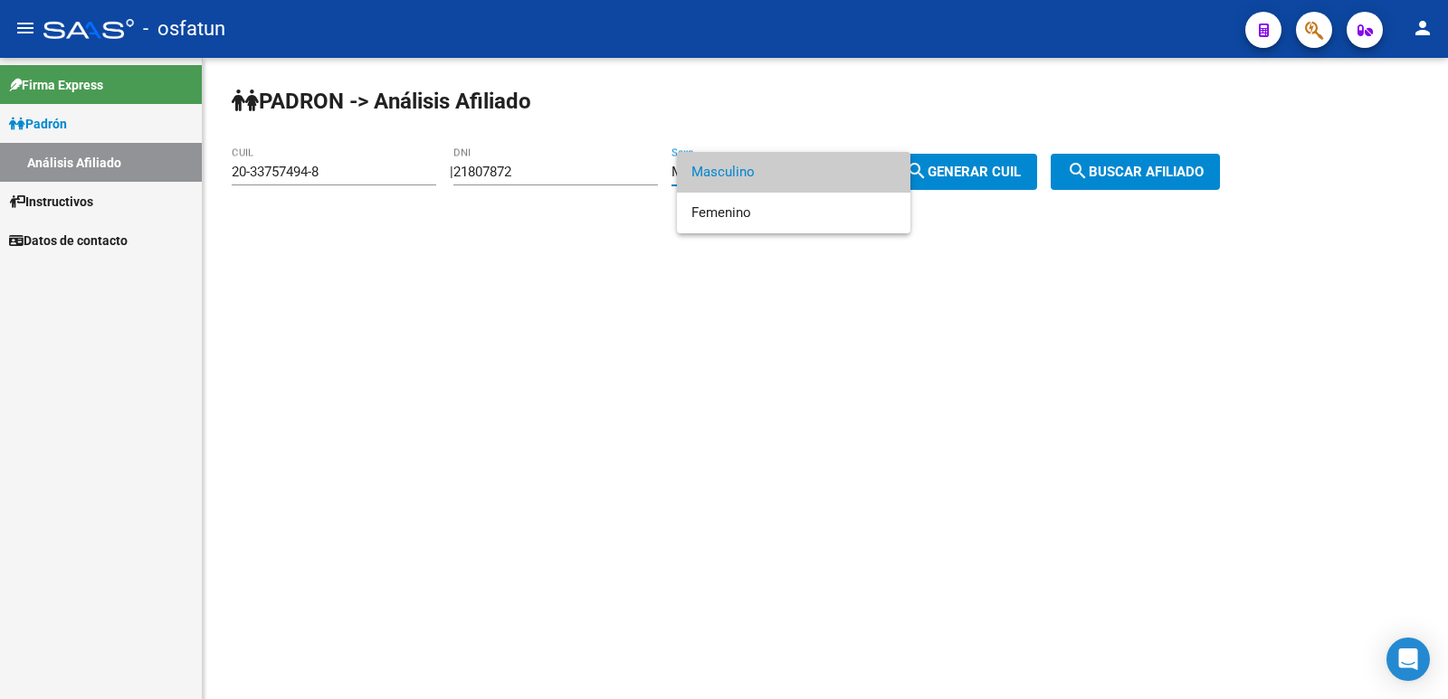
click at [1013, 157] on div at bounding box center [724, 349] width 1448 height 699
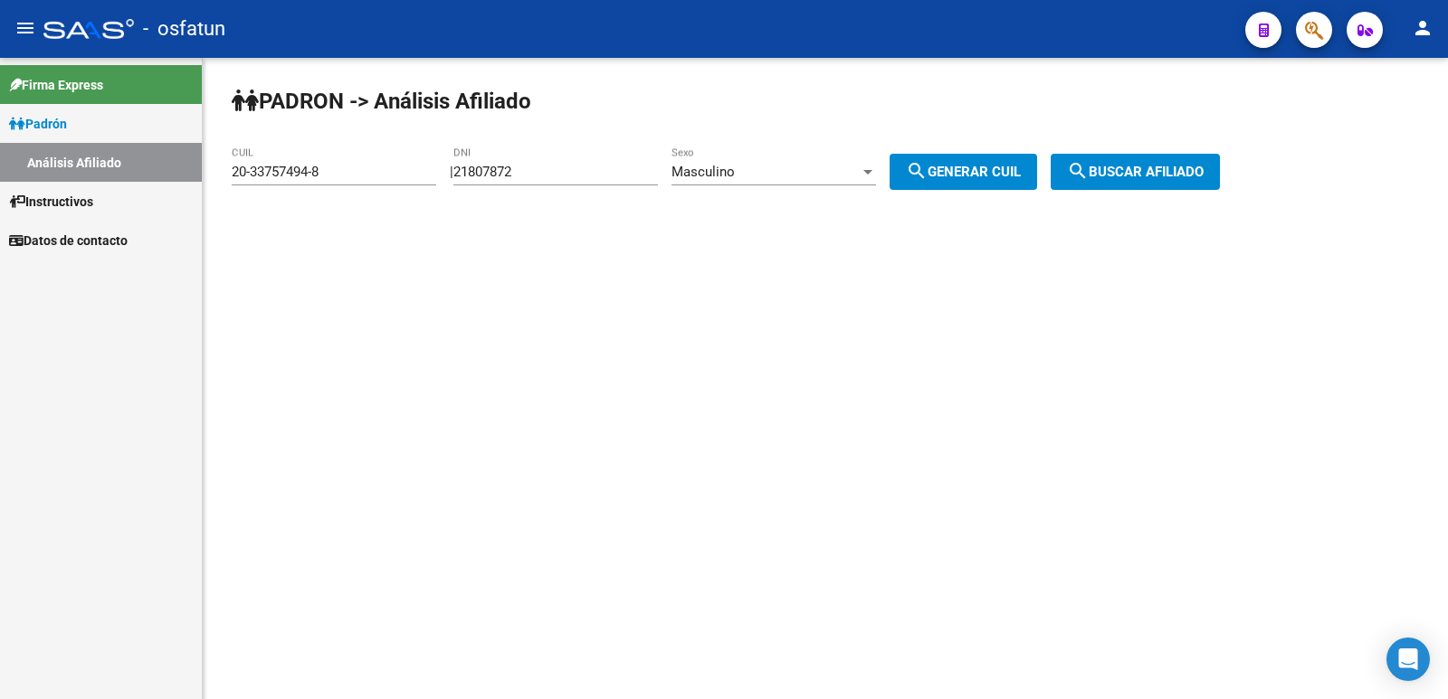
click at [1013, 167] on span "search Generar CUIL" at bounding box center [963, 172] width 115 height 16
type input "23-21807872-9"
drag, startPoint x: 1144, startPoint y: 178, endPoint x: 1133, endPoint y: 184, distance: 12.1
click at [1142, 179] on span "search Buscar afiliado" at bounding box center [1135, 172] width 137 height 16
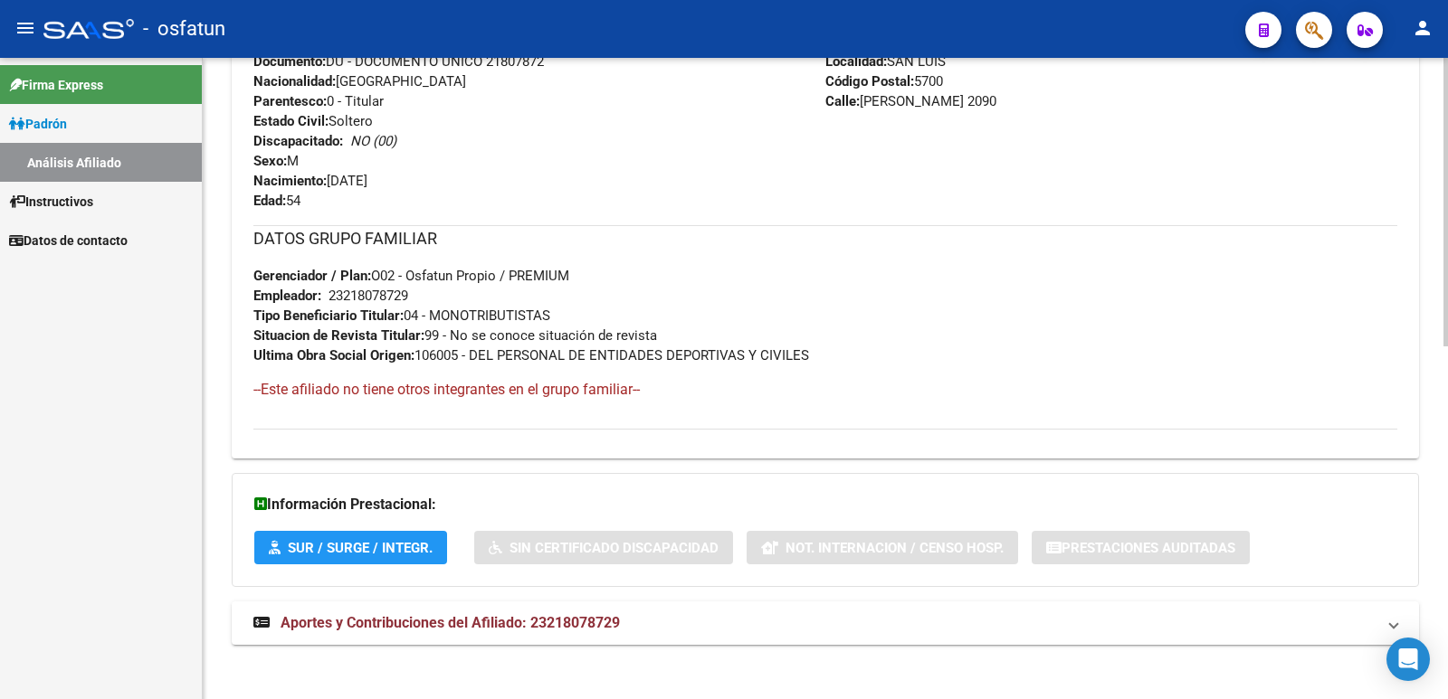
scroll to position [785, 0]
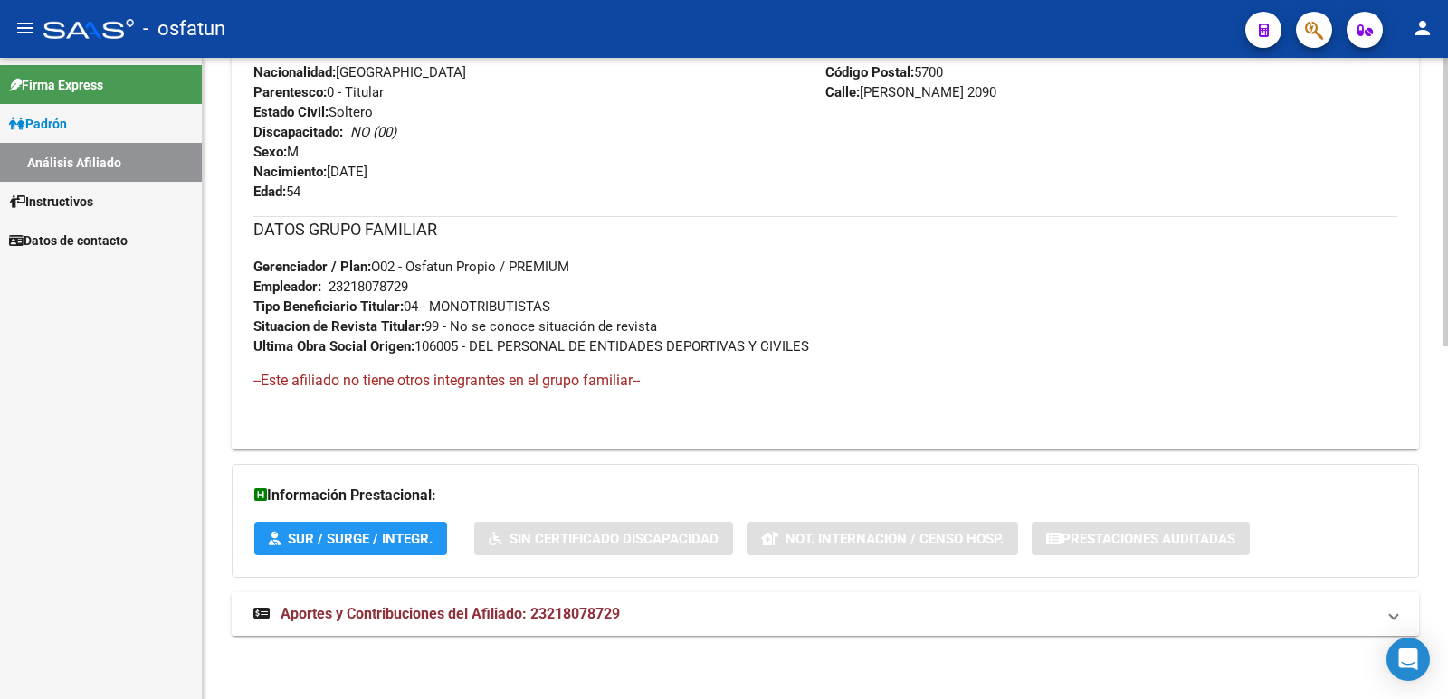
click at [553, 624] on mat-expansion-panel-header "Aportes y Contribuciones del Afiliado: 23218078729" at bounding box center [825, 614] width 1187 height 43
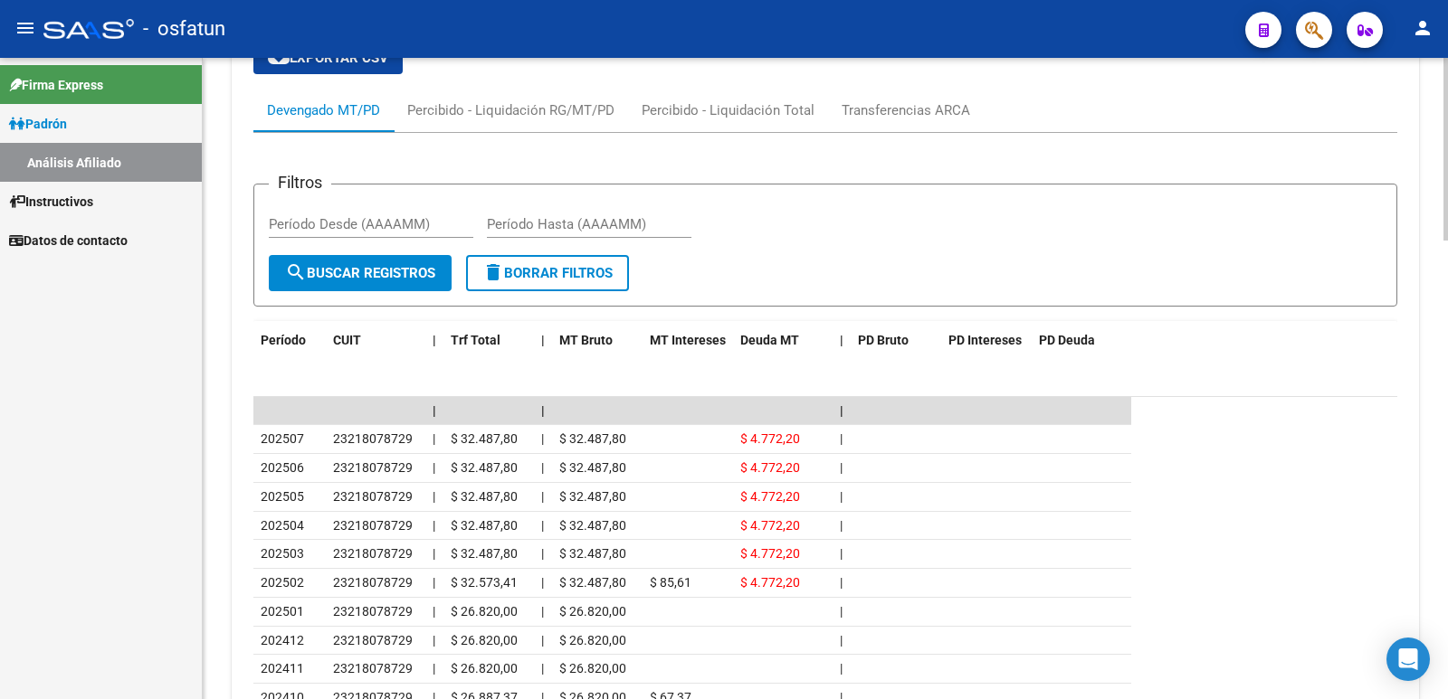
scroll to position [1609, 0]
